Goal: Book appointment/travel/reservation

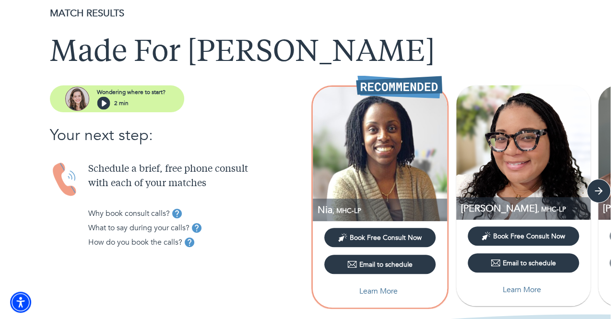
scroll to position [32, 0]
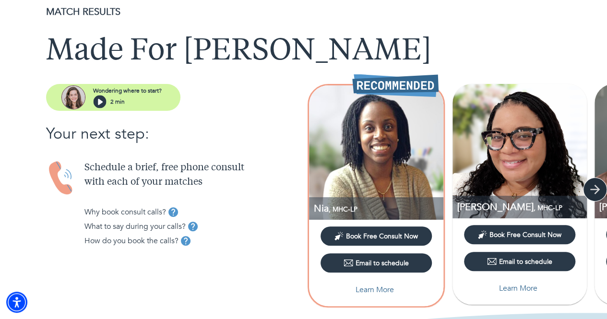
click at [599, 187] on icon "button" at bounding box center [595, 189] width 14 height 14
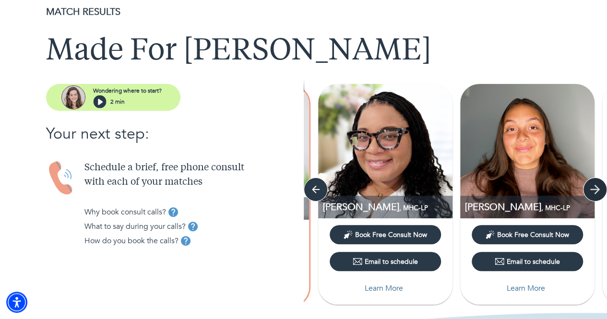
click at [599, 187] on icon "button" at bounding box center [595, 189] width 14 height 14
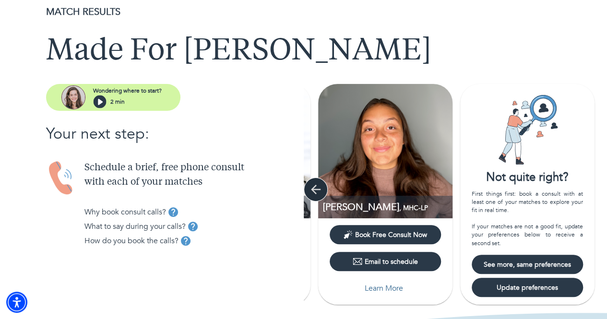
click at [309, 188] on icon "button" at bounding box center [316, 189] width 14 height 14
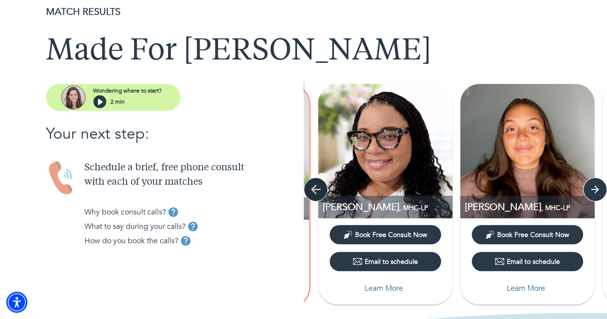
click at [309, 188] on icon "button" at bounding box center [316, 189] width 14 height 14
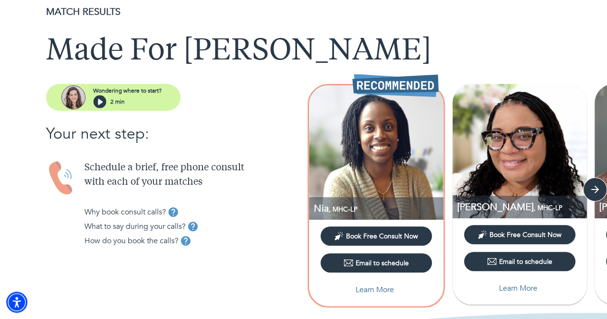
click at [369, 294] on p "Learn More" at bounding box center [375, 290] width 38 height 12
select select "2"
select select "1"
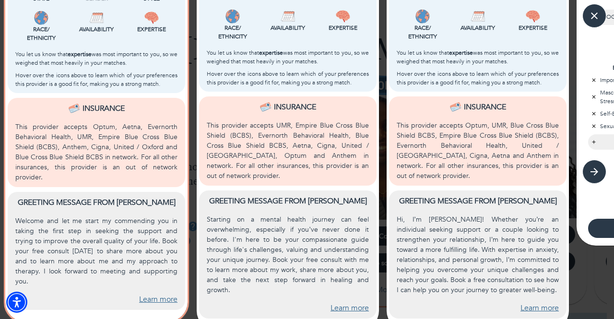
scroll to position [0, 0]
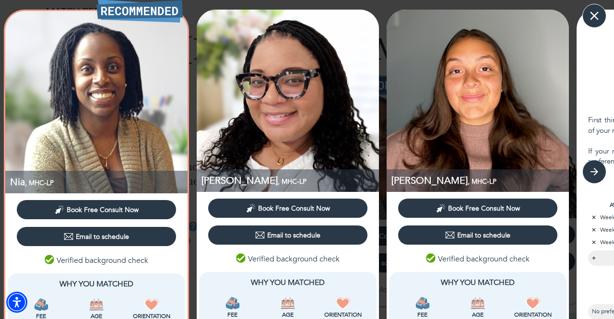
click at [592, 17] on icon "button" at bounding box center [595, 16] width 14 height 14
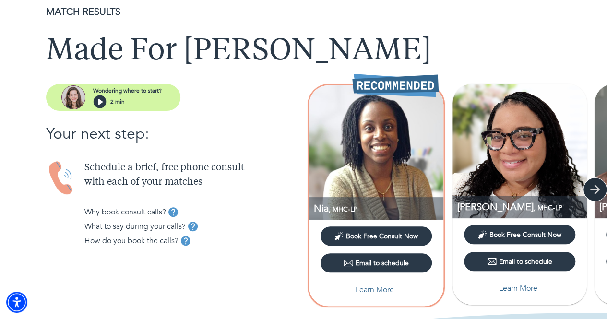
click at [596, 185] on icon "button" at bounding box center [595, 189] width 14 height 14
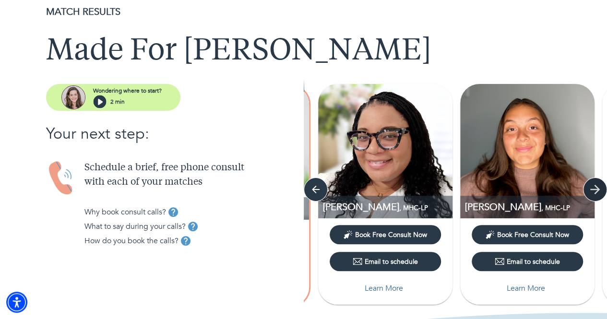
click at [596, 185] on icon "button" at bounding box center [595, 189] width 14 height 14
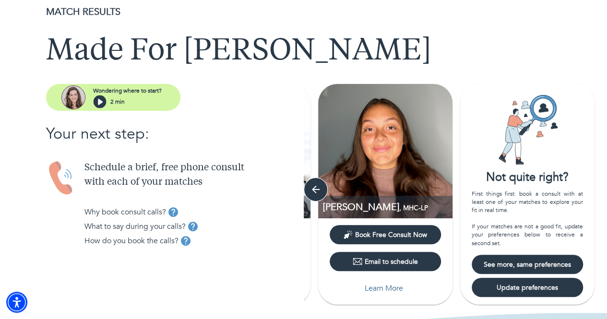
click at [528, 288] on span "Update preferences" at bounding box center [528, 287] width 104 height 9
select select "2"
select select "1"
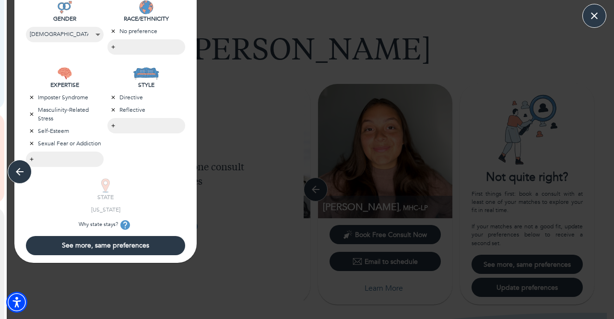
scroll to position [348, 0]
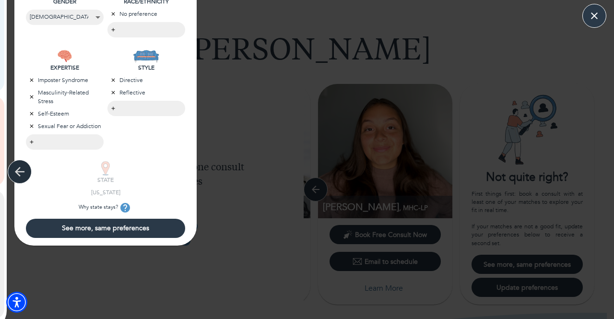
click at [19, 173] on icon "button" at bounding box center [19, 172] width 14 height 14
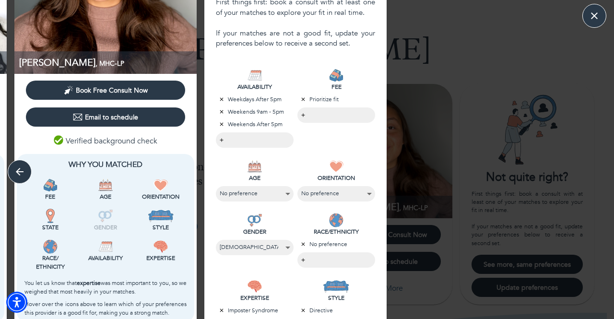
scroll to position [117, 0]
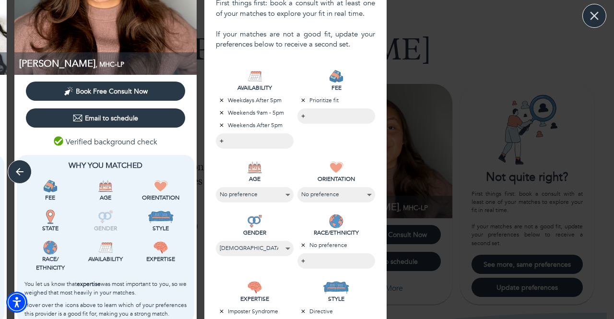
click at [593, 17] on icon "button" at bounding box center [594, 16] width 9 height 9
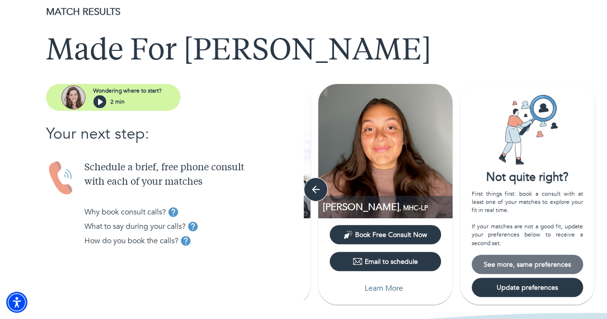
click at [524, 264] on span "See more, same preferences" at bounding box center [528, 264] width 104 height 9
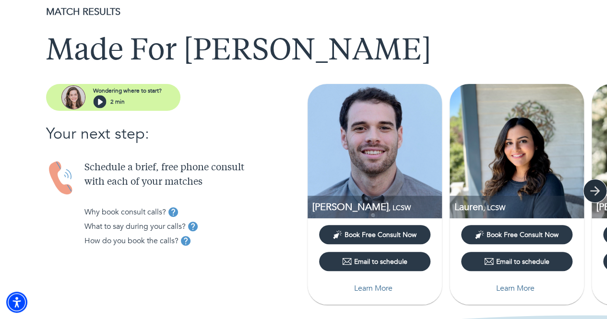
click at [595, 188] on icon "button" at bounding box center [595, 191] width 14 height 14
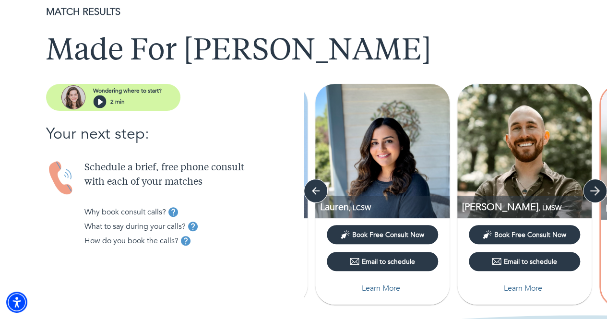
click at [595, 188] on icon "button" at bounding box center [595, 191] width 14 height 14
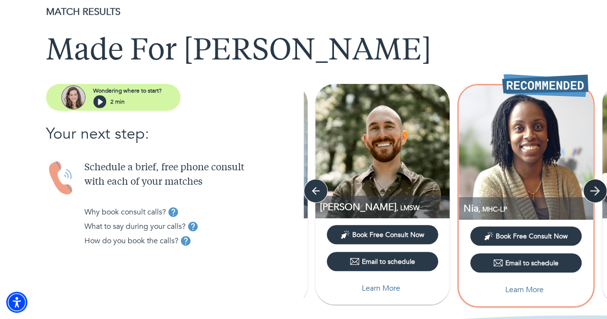
click at [600, 194] on icon "button" at bounding box center [595, 191] width 14 height 14
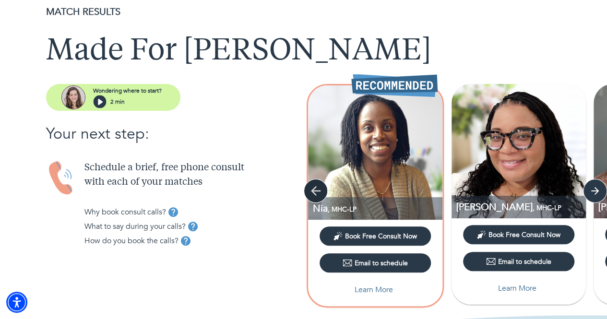
click at [309, 189] on icon "button" at bounding box center [316, 191] width 14 height 14
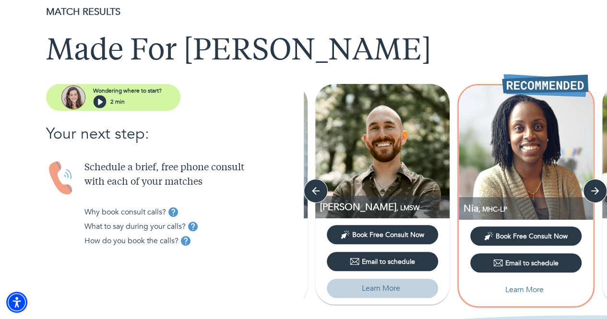
click at [379, 284] on p "Learn More" at bounding box center [381, 289] width 38 height 12
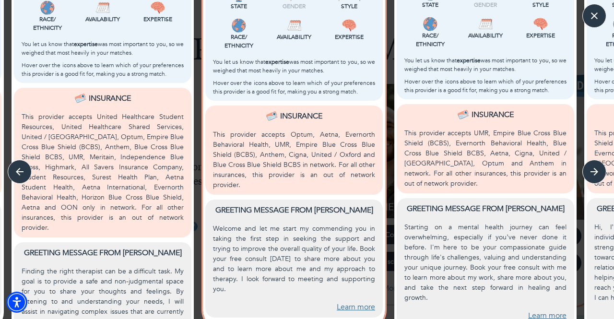
scroll to position [372, 0]
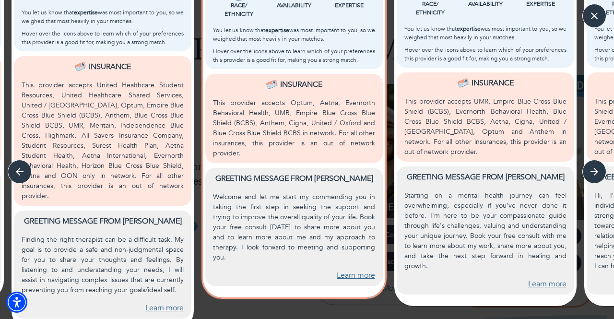
click at [155, 303] on link "Learn more" at bounding box center [164, 308] width 38 height 11
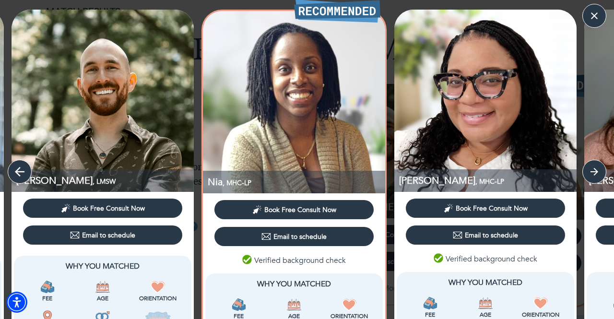
click at [16, 168] on icon "button" at bounding box center [19, 172] width 14 height 14
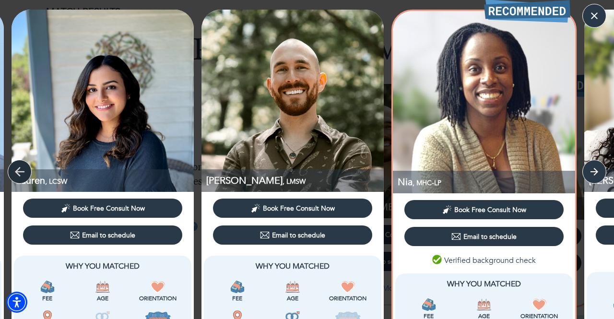
click at [16, 168] on icon "button" at bounding box center [19, 172] width 14 height 14
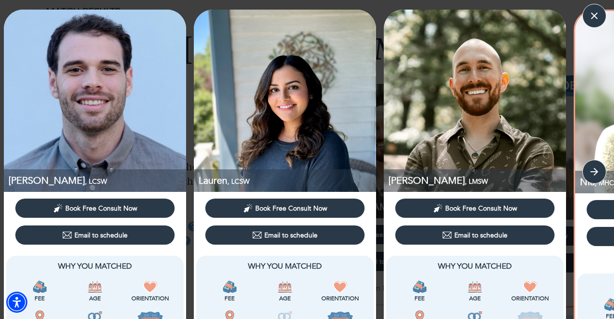
click at [16, 168] on img at bounding box center [95, 101] width 182 height 182
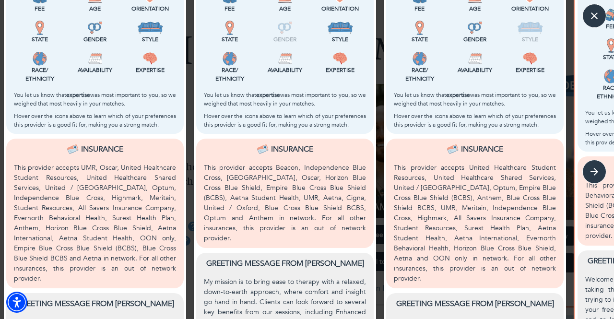
scroll to position [372, 0]
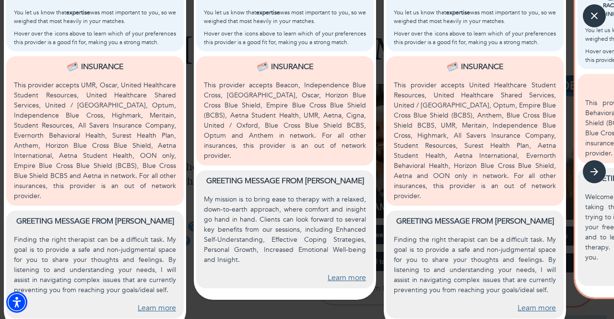
click at [153, 303] on link "Learn more" at bounding box center [157, 308] width 38 height 11
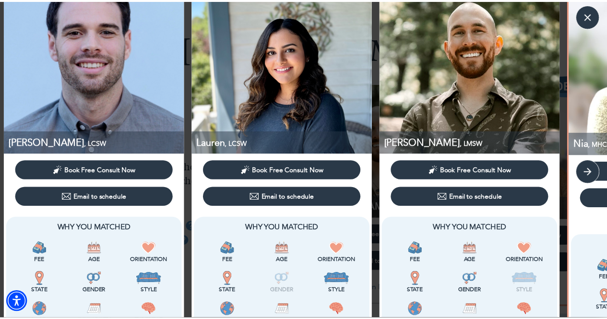
scroll to position [0, 0]
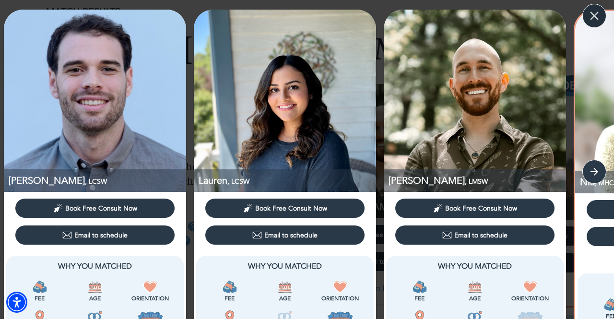
click at [592, 11] on icon "button" at bounding box center [595, 16] width 14 height 14
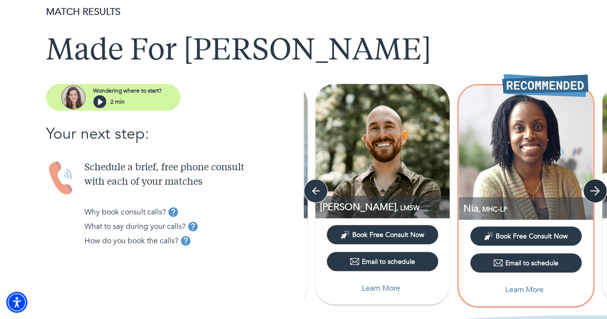
click at [599, 191] on icon "button" at bounding box center [595, 191] width 10 height 10
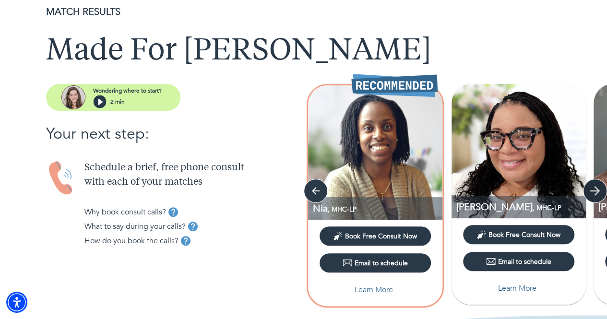
click at [599, 191] on icon "button" at bounding box center [595, 191] width 10 height 10
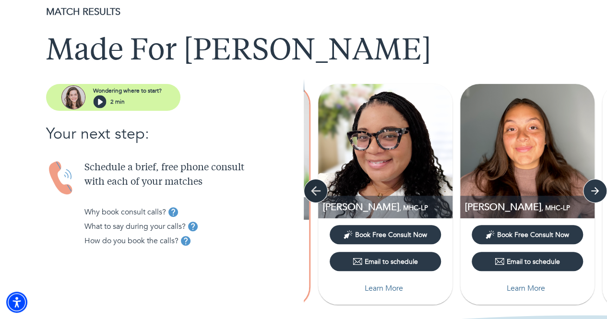
click at [309, 192] on icon "button" at bounding box center [316, 191] width 14 height 14
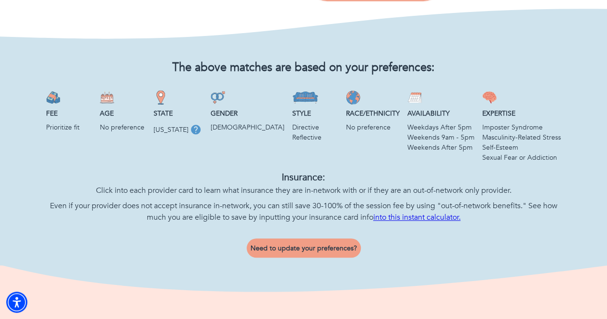
scroll to position [339, 0]
click at [297, 252] on span "Need to update your preferences?" at bounding box center [304, 247] width 107 height 9
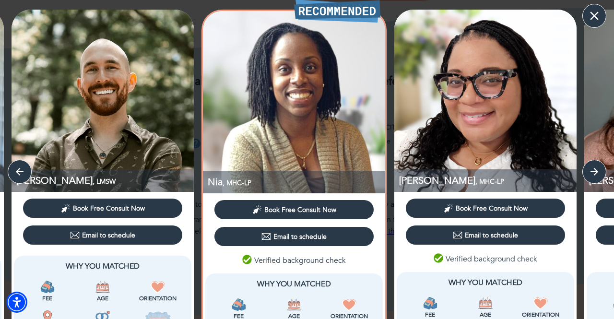
click at [602, 21] on icon "button" at bounding box center [595, 16] width 14 height 14
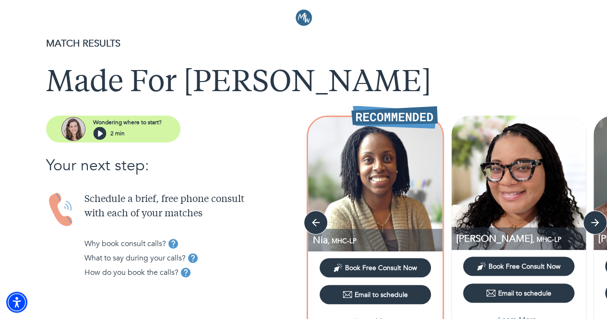
scroll to position [64, 0]
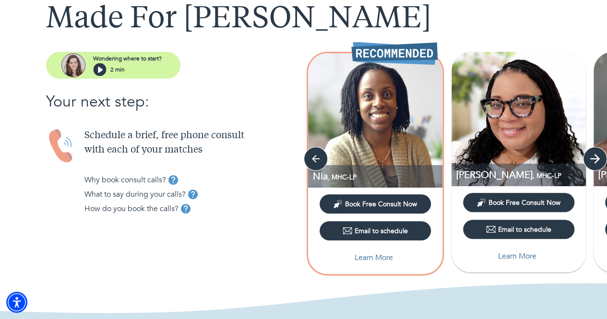
click at [590, 156] on icon "button" at bounding box center [595, 159] width 14 height 14
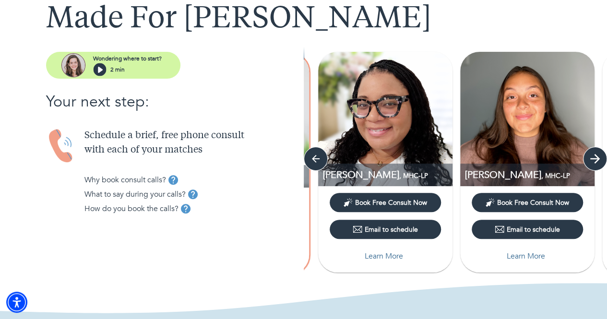
click at [590, 156] on icon "button" at bounding box center [595, 159] width 14 height 14
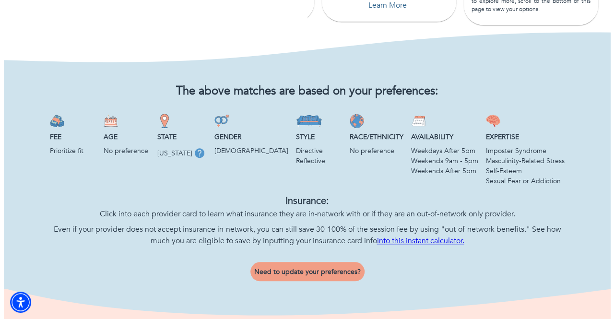
scroll to position [317, 0]
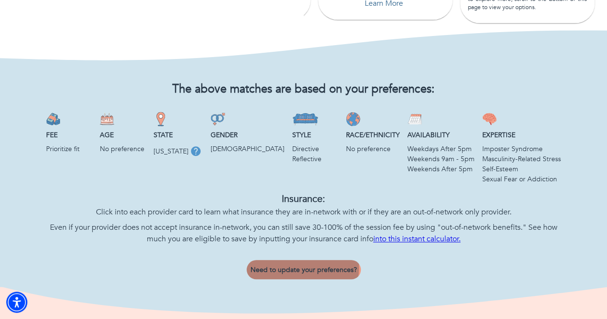
click at [295, 275] on span "Need to update your preferences?" at bounding box center [304, 269] width 107 height 9
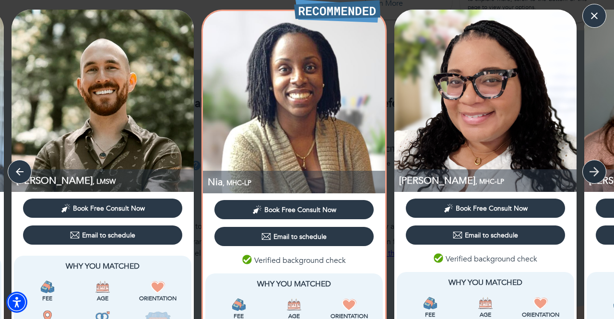
click at [600, 173] on icon "button" at bounding box center [595, 172] width 14 height 14
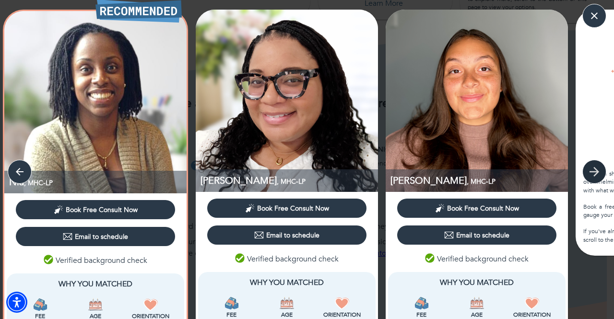
click at [600, 173] on icon "button" at bounding box center [595, 172] width 14 height 14
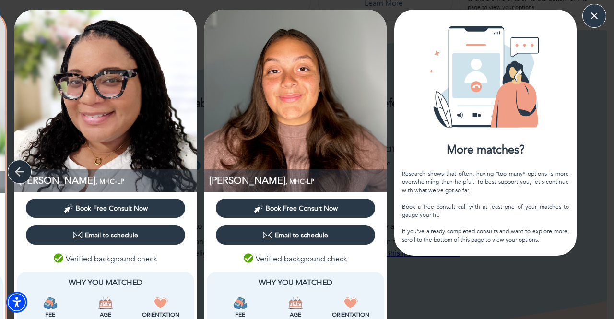
click at [28, 172] on button "button" at bounding box center [20, 172] width 24 height 24
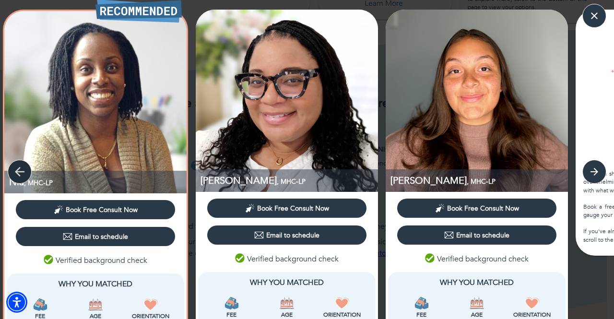
click at [28, 172] on button "button" at bounding box center [20, 172] width 24 height 24
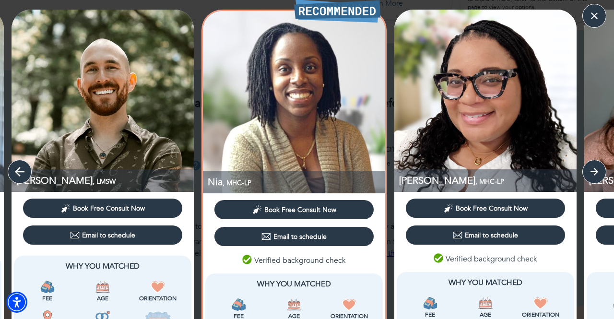
click at [28, 172] on button "button" at bounding box center [20, 172] width 24 height 24
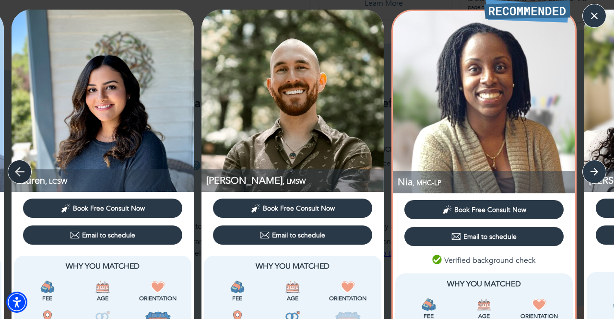
click at [28, 172] on button "button" at bounding box center [20, 172] width 24 height 24
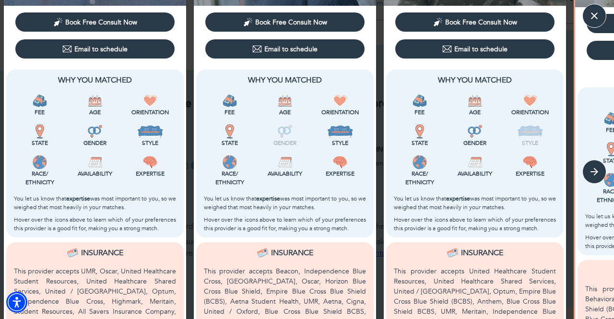
scroll to position [188, 0]
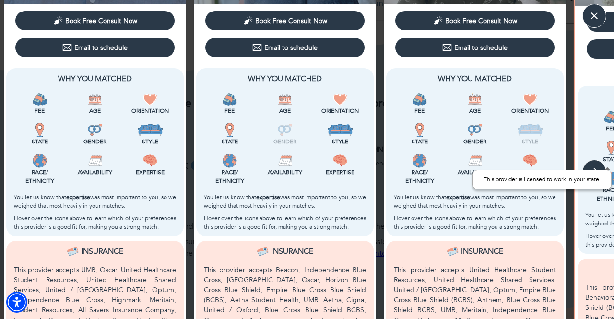
click at [600, 169] on div "This provider is licensed to work in your state." at bounding box center [542, 179] width 139 height 33
click at [595, 177] on div "This provider is licensed to work in your state." at bounding box center [542, 180] width 139 height 20
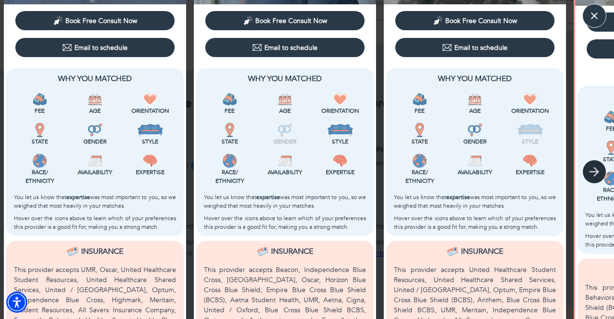
click at [595, 162] on button "button" at bounding box center [595, 172] width 24 height 24
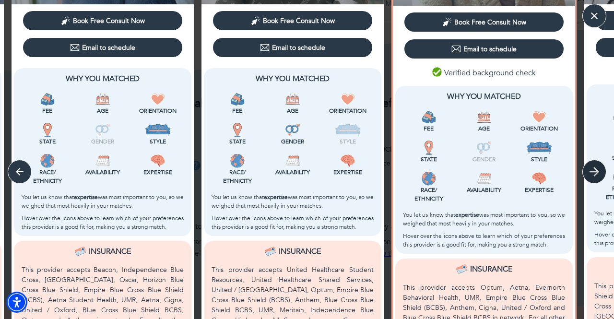
click at [595, 162] on button "button" at bounding box center [595, 172] width 24 height 24
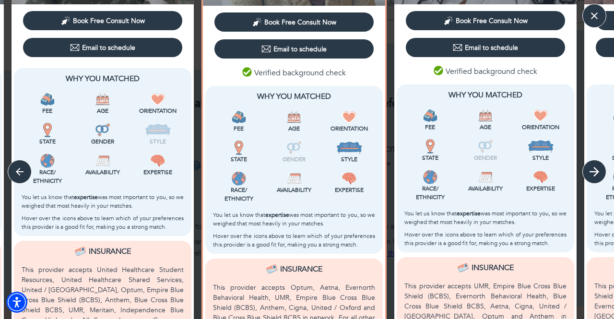
click at [595, 162] on button "button" at bounding box center [595, 172] width 24 height 24
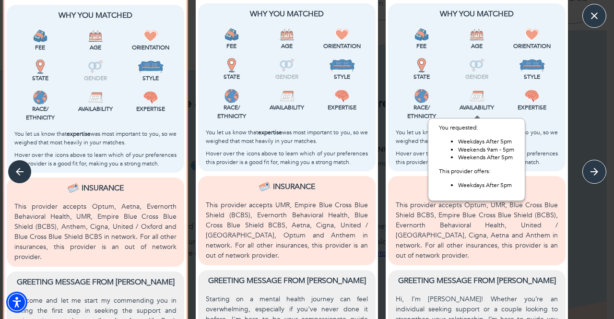
scroll to position [269, 0]
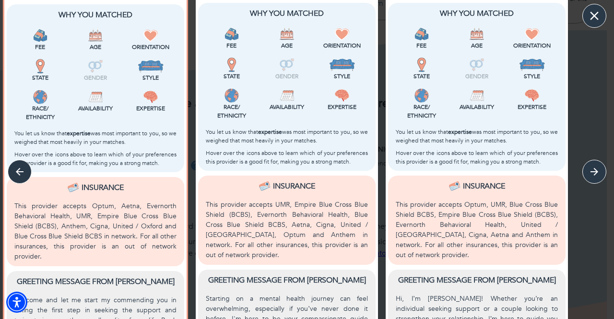
click at [591, 17] on icon "button" at bounding box center [595, 16] width 14 height 14
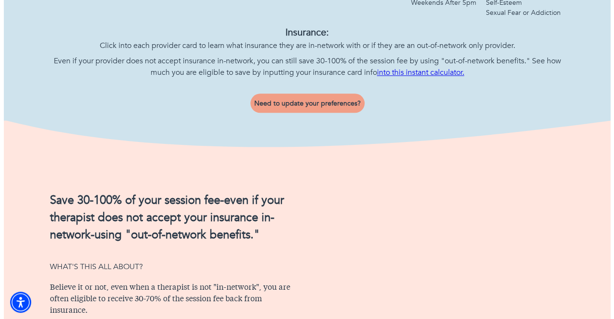
scroll to position [480, 0]
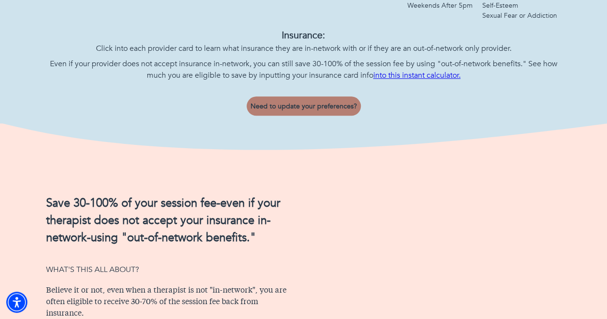
click at [319, 116] on button "Need to update your preferences?" at bounding box center [304, 105] width 114 height 19
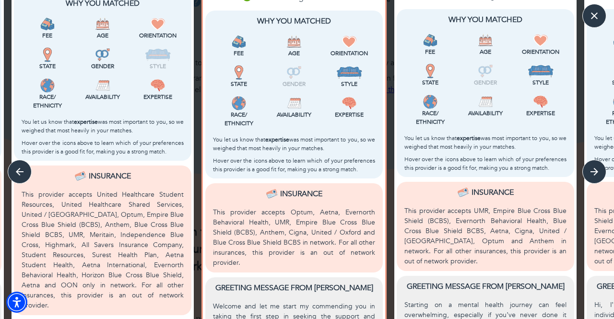
scroll to position [372, 0]
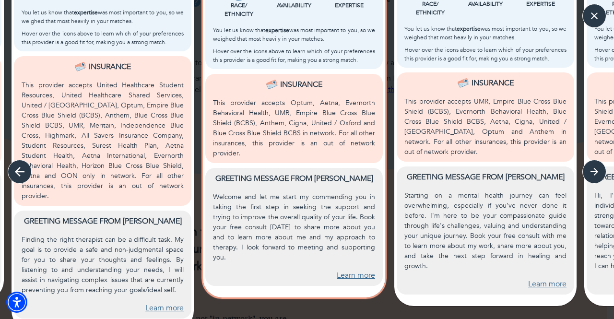
click at [21, 180] on button "button" at bounding box center [20, 172] width 24 height 24
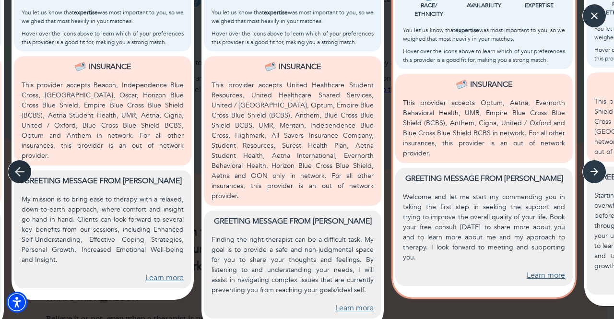
click at [21, 180] on button "button" at bounding box center [20, 172] width 24 height 24
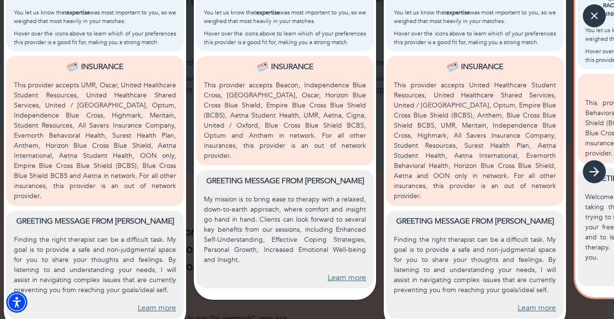
click at [605, 170] on button "button" at bounding box center [595, 172] width 24 height 24
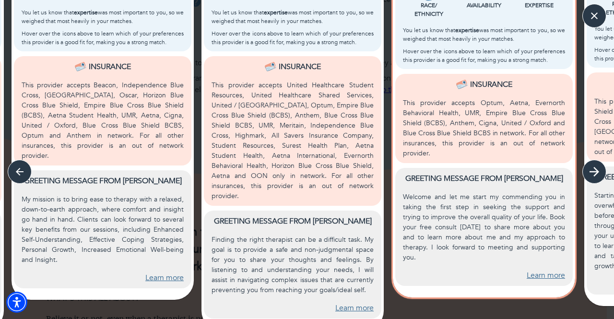
click at [605, 170] on button "button" at bounding box center [595, 172] width 24 height 24
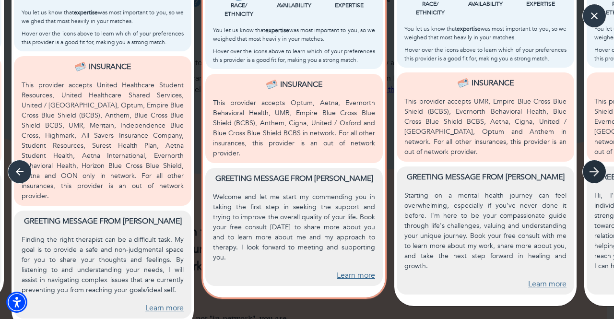
click at [605, 170] on button "button" at bounding box center [595, 172] width 24 height 24
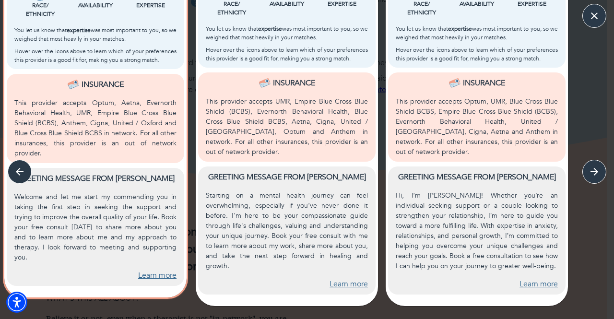
click at [356, 279] on link "Learn more" at bounding box center [349, 284] width 38 height 11
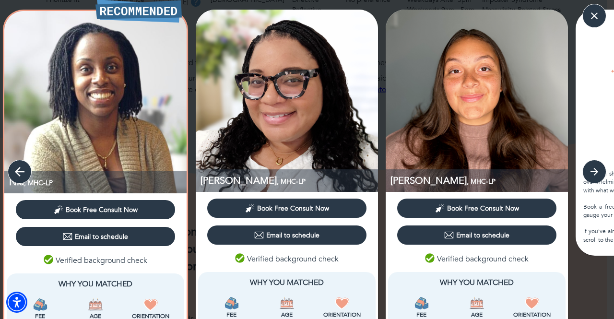
click at [15, 169] on icon "button" at bounding box center [19, 172] width 14 height 14
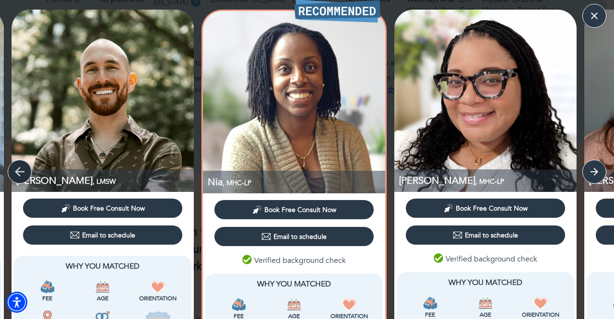
click at [15, 169] on icon "button" at bounding box center [19, 172] width 14 height 14
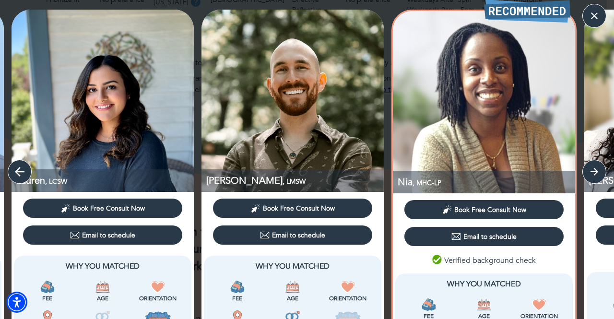
click at [15, 169] on icon "button" at bounding box center [19, 172] width 14 height 14
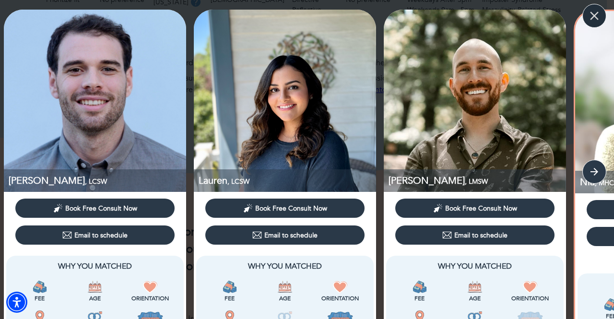
click at [599, 10] on icon "button" at bounding box center [595, 16] width 14 height 14
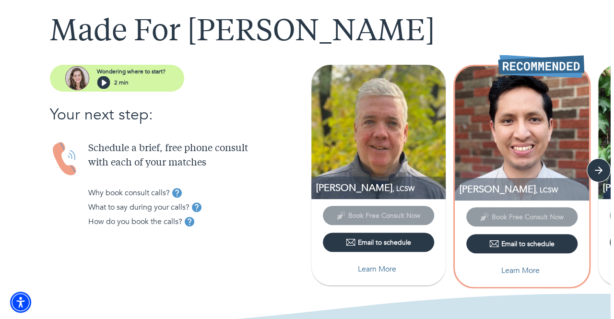
scroll to position [59, 0]
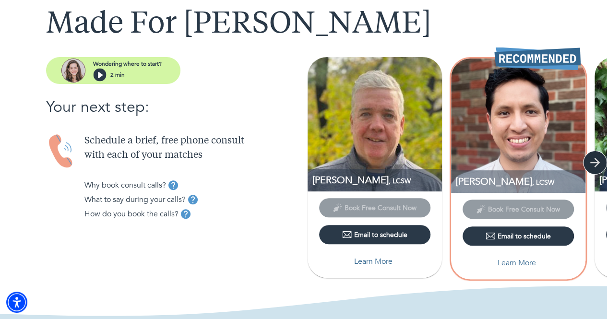
click at [594, 167] on icon "button" at bounding box center [595, 163] width 14 height 14
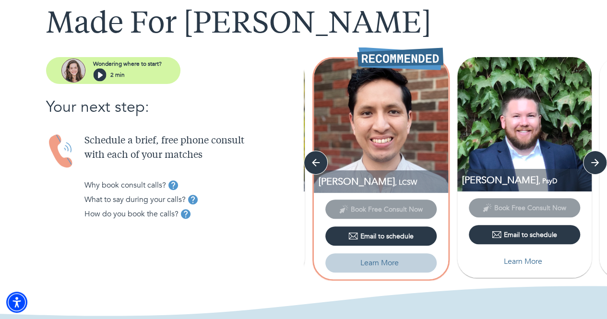
click at [380, 265] on p "Learn More" at bounding box center [379, 263] width 38 height 12
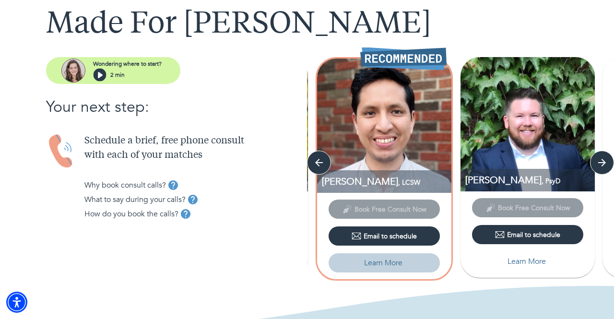
select select "2"
select select "1"
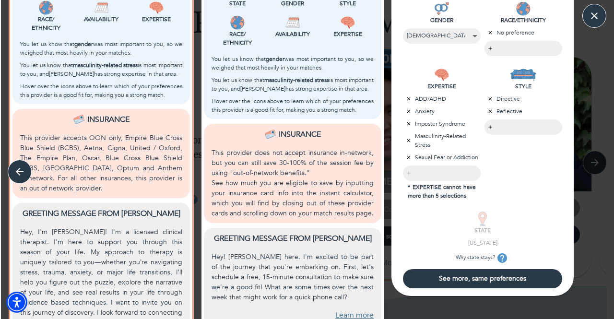
scroll to position [376, 0]
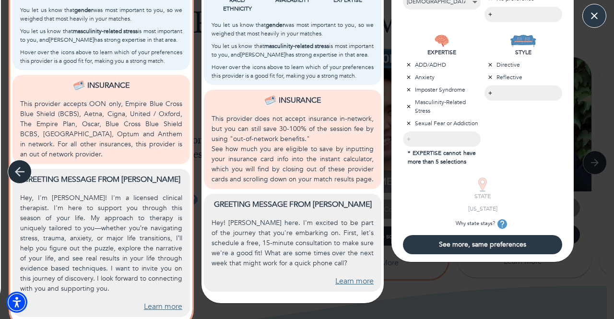
click at [29, 177] on button "button" at bounding box center [20, 172] width 24 height 24
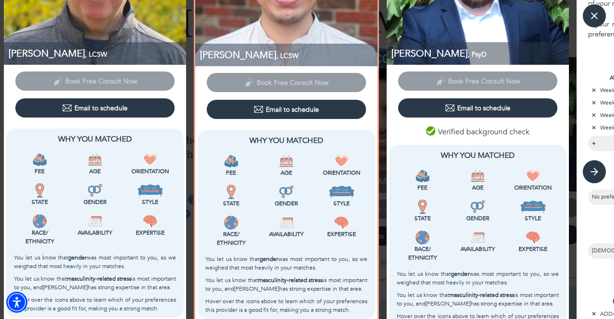
scroll to position [0, 0]
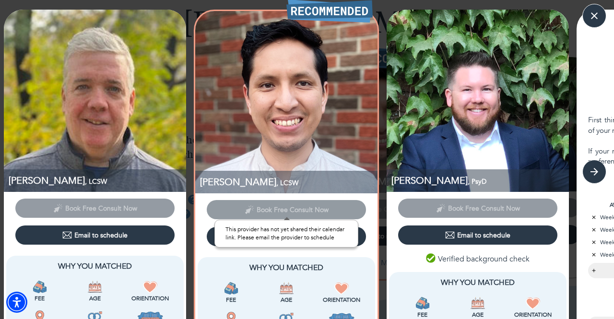
click at [263, 211] on span "Book Free Consult Now" at bounding box center [286, 208] width 159 height 9
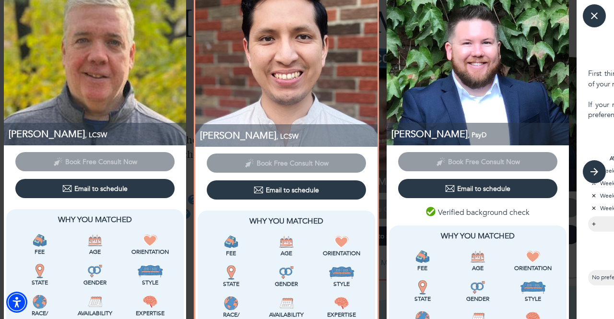
scroll to position [64, 0]
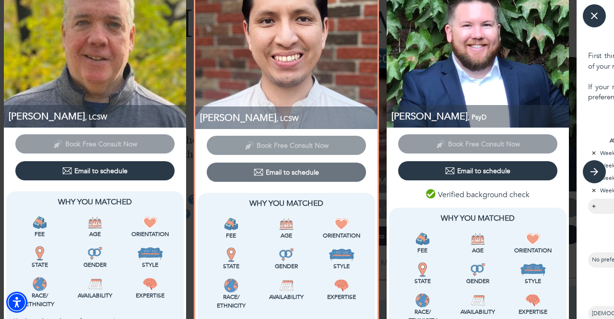
click at [280, 166] on button "Email to schedule" at bounding box center [286, 172] width 159 height 19
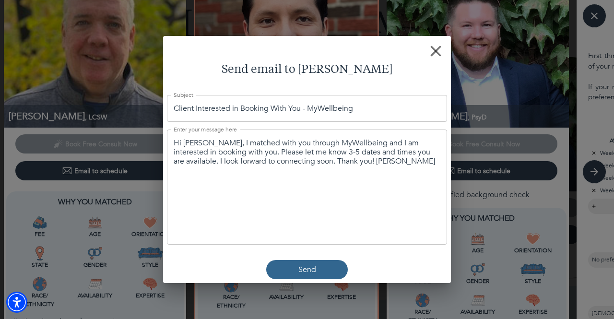
click at [308, 264] on p "Send" at bounding box center [308, 270] width 18 height 12
click at [315, 267] on p "Send" at bounding box center [308, 270] width 18 height 12
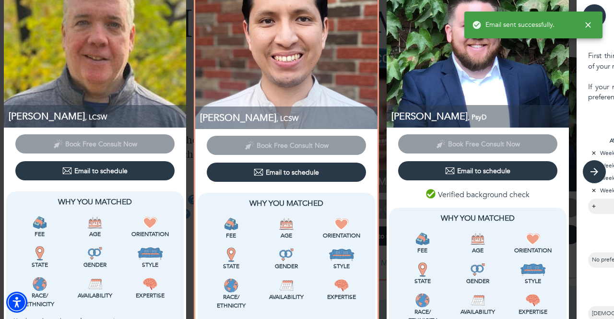
click at [438, 168] on span "Email to schedule" at bounding box center [478, 171] width 152 height 10
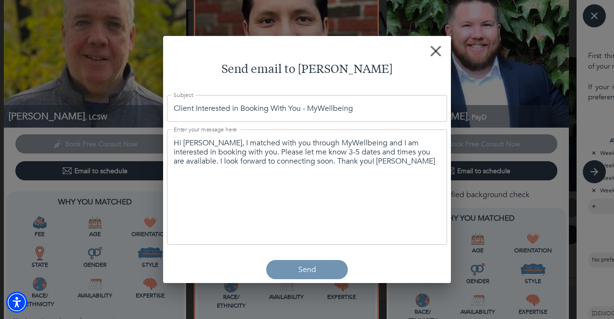
click at [305, 270] on p "Send" at bounding box center [308, 270] width 18 height 12
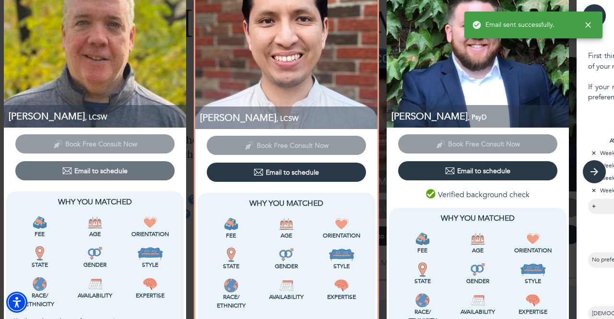
click at [152, 171] on span "Email to schedule" at bounding box center [95, 171] width 152 height 10
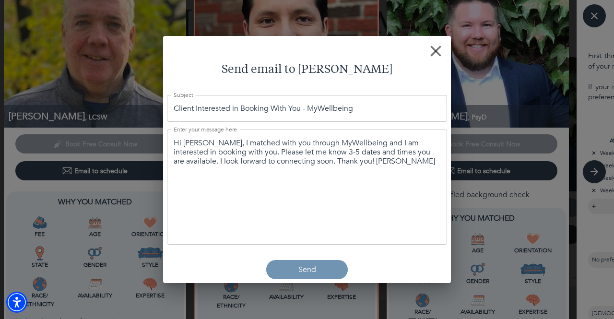
click at [296, 266] on span "Send" at bounding box center [307, 270] width 74 height 12
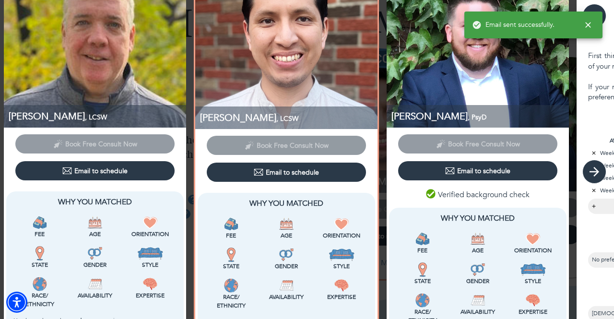
click at [601, 167] on icon "button" at bounding box center [595, 172] width 14 height 14
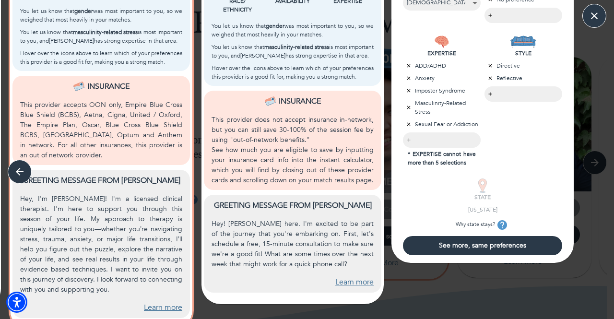
scroll to position [376, 0]
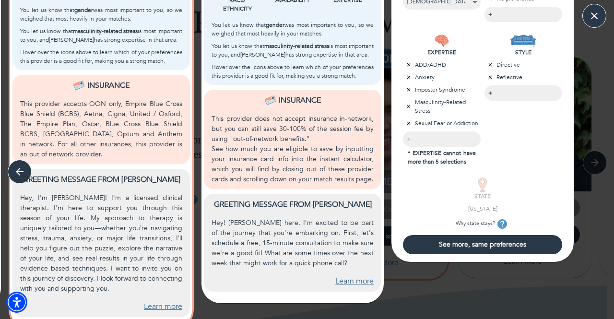
click at [499, 251] on button "See more, same preferences" at bounding box center [482, 244] width 159 height 19
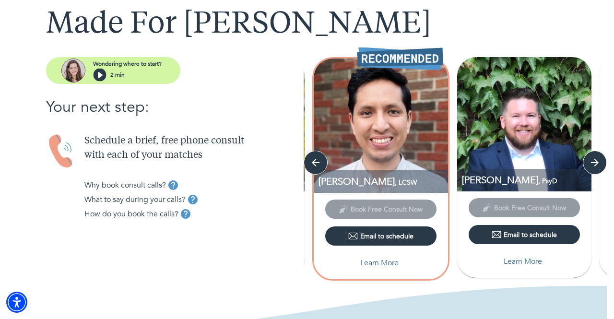
scroll to position [0, 0]
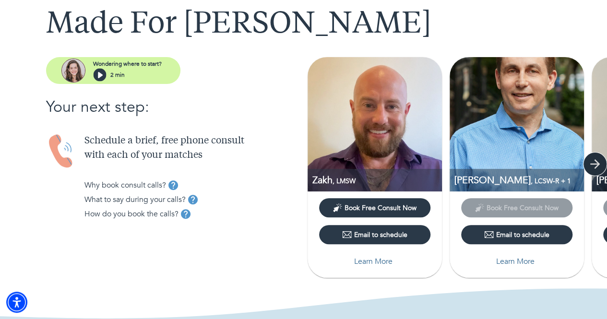
click at [594, 165] on icon "button" at bounding box center [595, 164] width 14 height 14
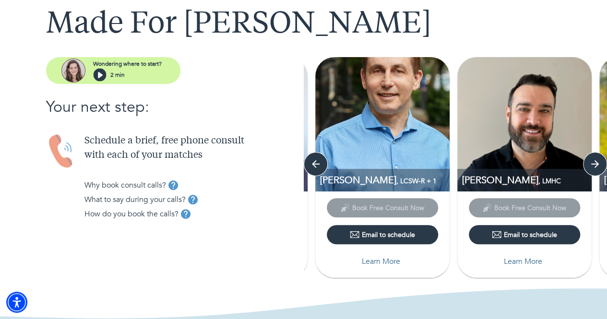
click at [528, 260] on p "Learn More" at bounding box center [523, 262] width 38 height 12
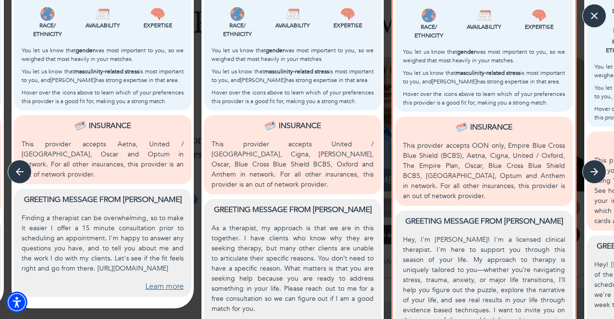
scroll to position [338, 0]
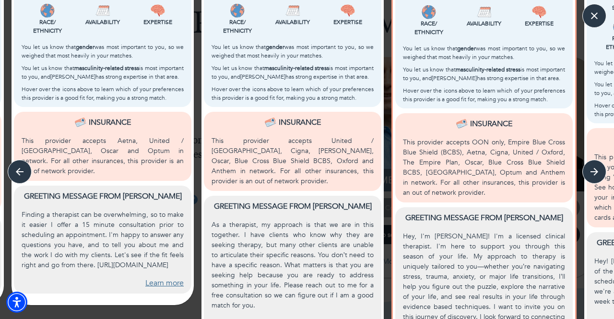
click at [169, 281] on link "Learn more" at bounding box center [164, 283] width 38 height 11
click at [600, 18] on icon "button" at bounding box center [595, 16] width 14 height 14
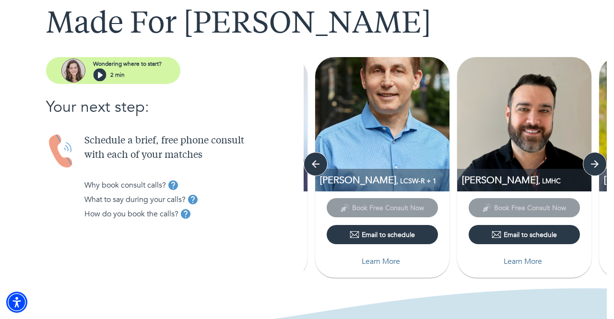
scroll to position [0, 0]
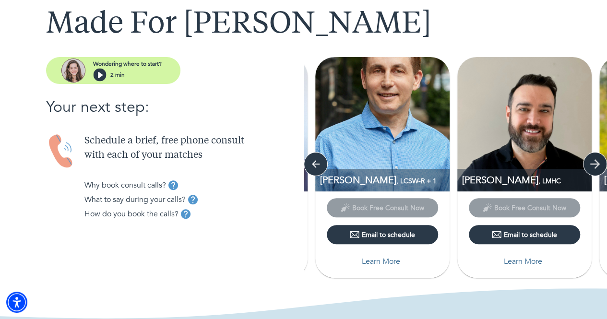
click at [596, 165] on icon "button" at bounding box center [595, 164] width 14 height 14
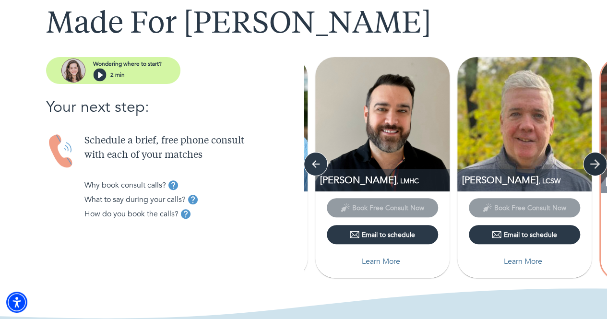
click at [596, 165] on icon "button" at bounding box center [595, 164] width 14 height 14
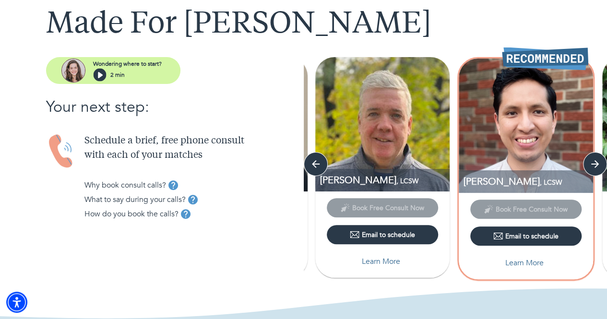
click at [369, 259] on p "Learn More" at bounding box center [381, 262] width 38 height 12
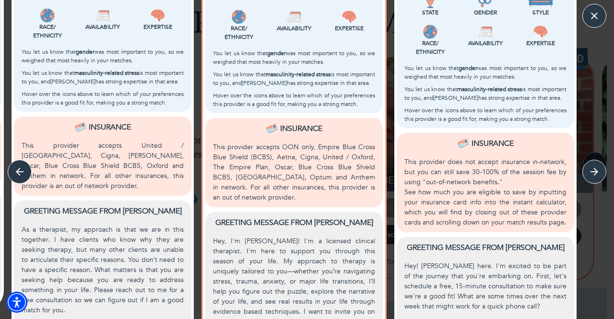
scroll to position [376, 0]
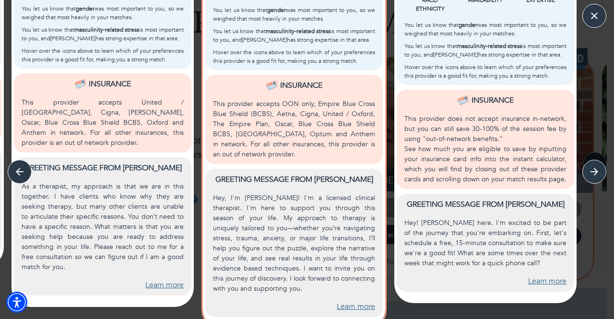
click at [153, 280] on link "Learn more" at bounding box center [164, 285] width 38 height 11
click at [348, 301] on link "Learn more" at bounding box center [356, 306] width 38 height 11
click at [556, 276] on div "Learn more" at bounding box center [486, 278] width 162 height 19
click at [552, 281] on link "Learn more" at bounding box center [547, 281] width 38 height 11
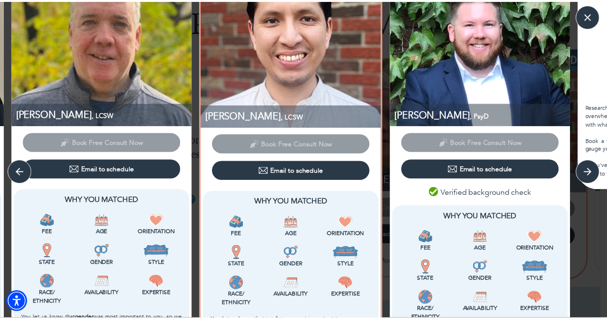
scroll to position [0, 0]
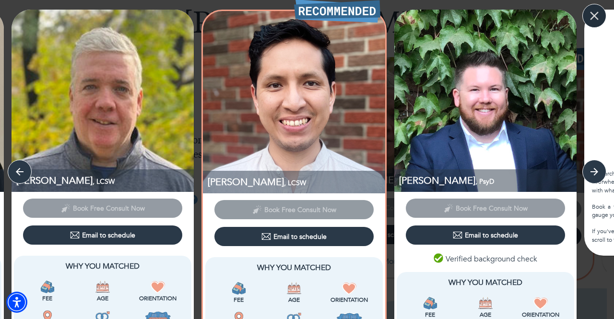
click at [591, 19] on icon "button" at bounding box center [594, 16] width 9 height 9
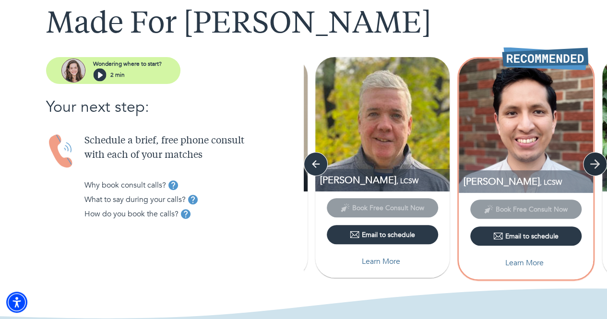
click at [592, 158] on icon "button" at bounding box center [595, 164] width 14 height 14
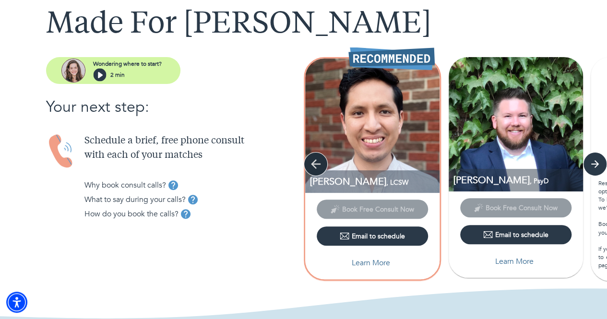
click at [311, 162] on icon "button" at bounding box center [316, 164] width 14 height 14
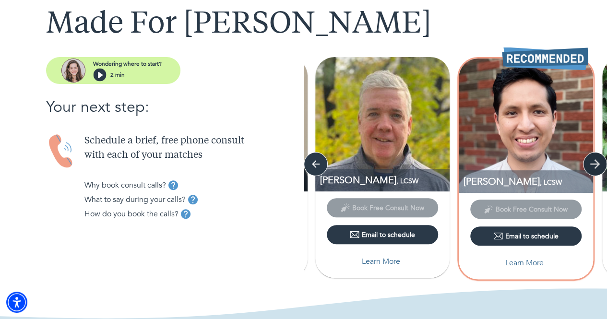
click at [595, 160] on icon "button" at bounding box center [595, 164] width 10 height 10
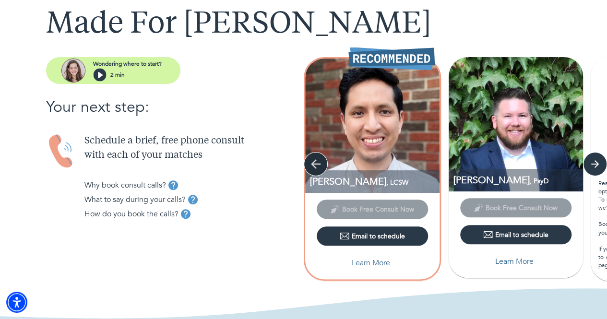
click at [320, 164] on icon "button" at bounding box center [316, 164] width 10 height 10
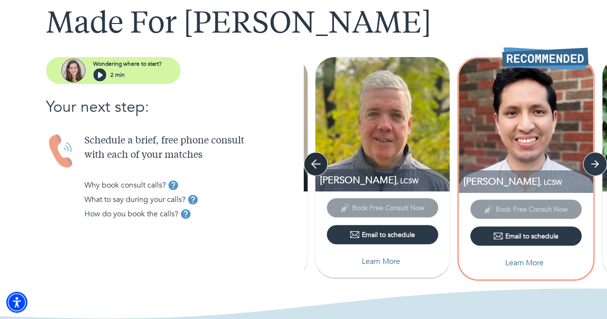
click at [320, 164] on icon "button" at bounding box center [316, 164] width 10 height 10
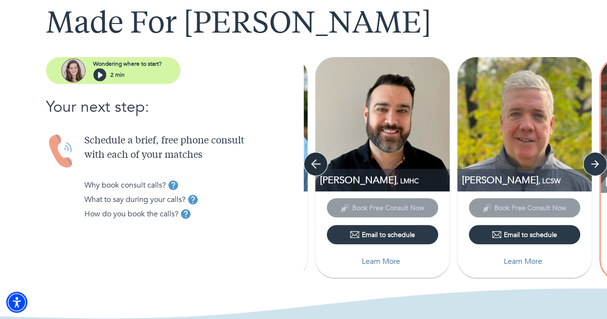
click at [320, 164] on icon "button" at bounding box center [316, 164] width 10 height 10
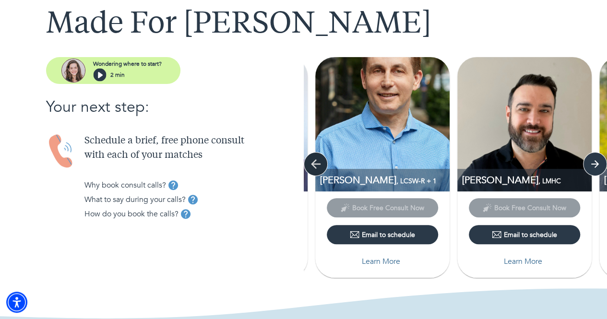
click at [320, 164] on icon "button" at bounding box center [316, 164] width 10 height 10
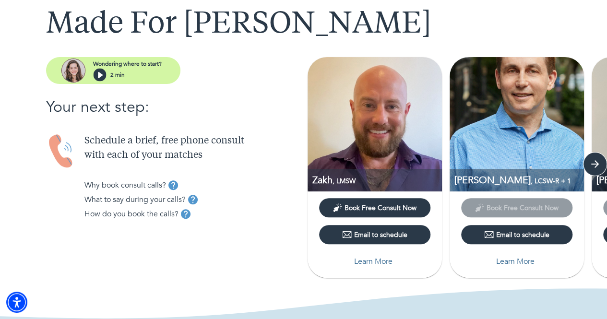
click at [320, 164] on img at bounding box center [375, 124] width 134 height 134
click at [598, 158] on icon "button" at bounding box center [595, 164] width 14 height 14
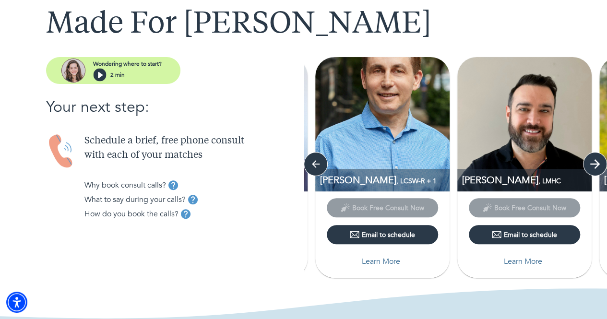
click at [598, 158] on icon "button" at bounding box center [595, 164] width 14 height 14
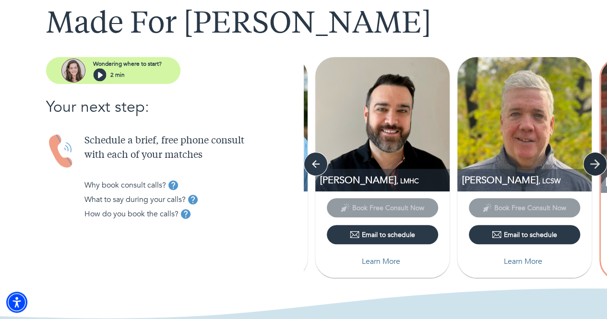
click at [598, 158] on icon "button" at bounding box center [595, 164] width 14 height 14
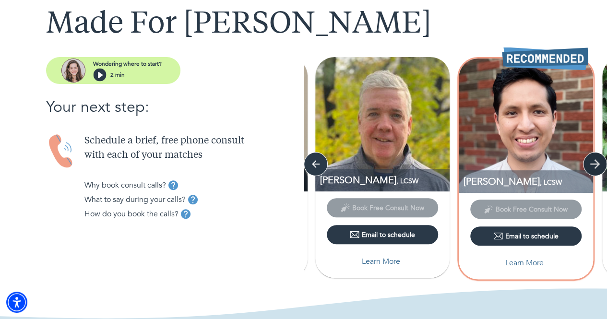
click at [598, 158] on icon "button" at bounding box center [595, 164] width 14 height 14
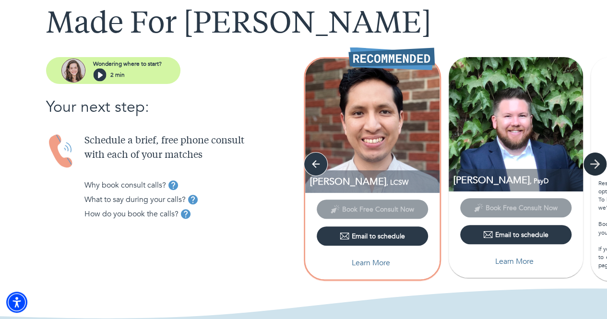
click at [598, 158] on icon "button" at bounding box center [595, 164] width 14 height 14
